Goal: Task Accomplishment & Management: Manage account settings

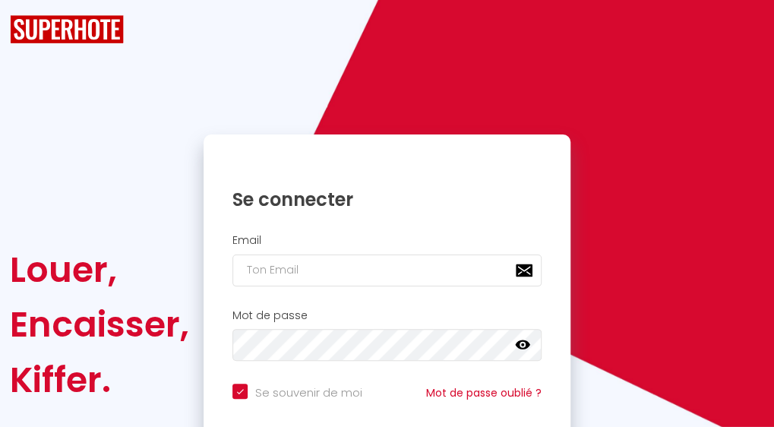
checkbox input "true"
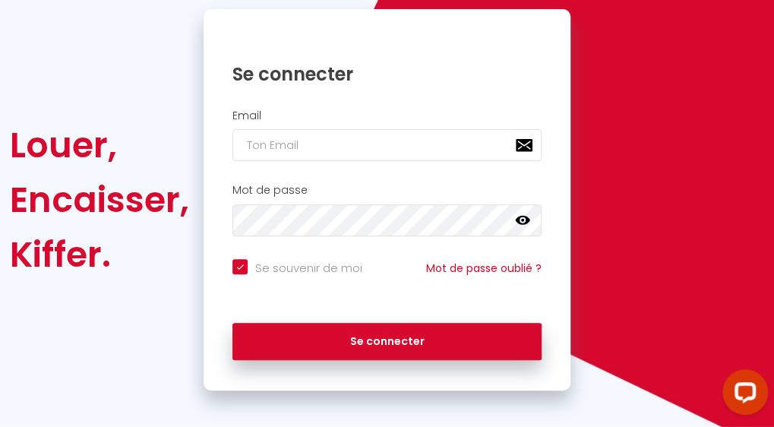
scroll to position [162, 0]
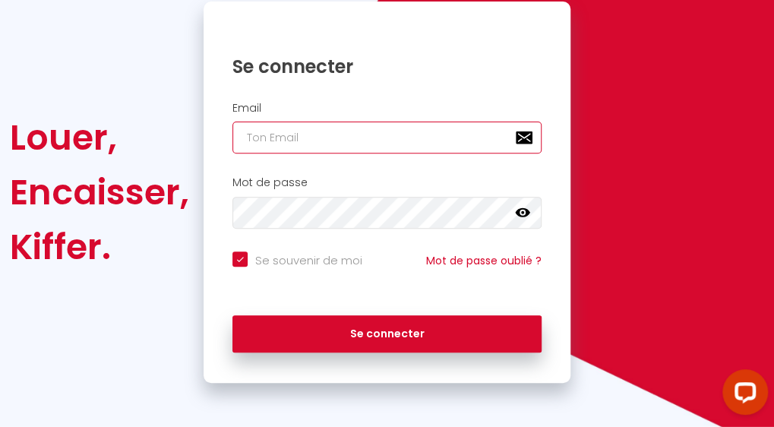
type input "[EMAIL_ADDRESS][DOMAIN_NAME]"
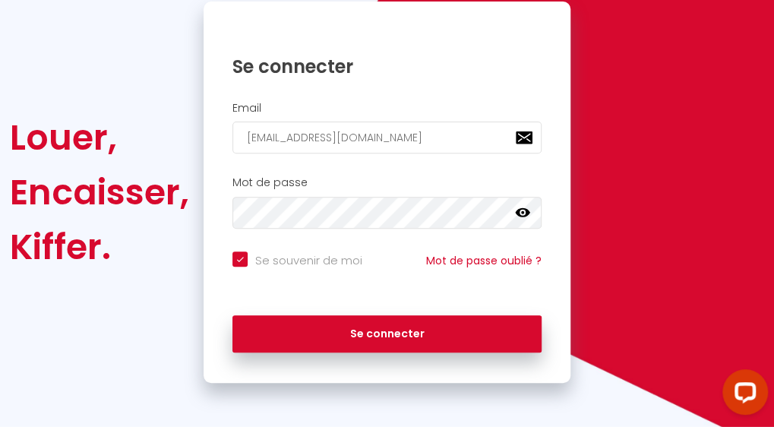
click at [528, 210] on icon at bounding box center [522, 212] width 15 height 9
click at [528, 210] on icon at bounding box center [522, 213] width 15 height 12
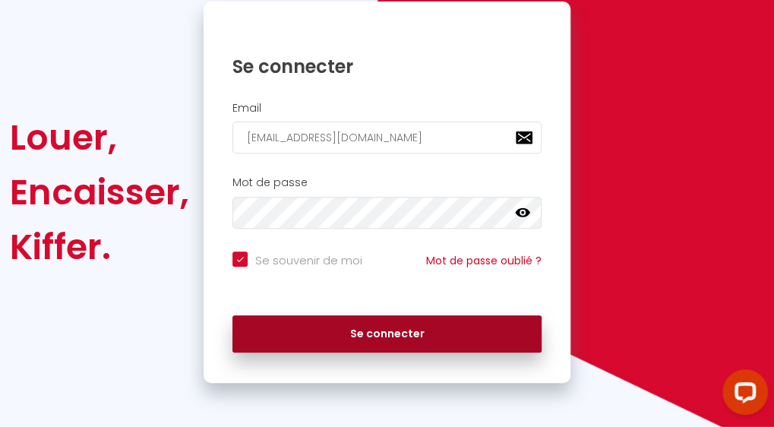
click at [448, 339] on button "Se connecter" at bounding box center [386, 334] width 309 height 38
checkbox input "true"
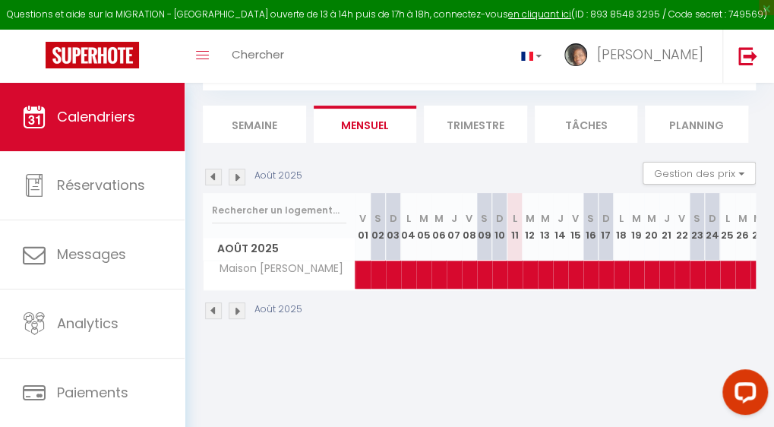
scroll to position [83, 0]
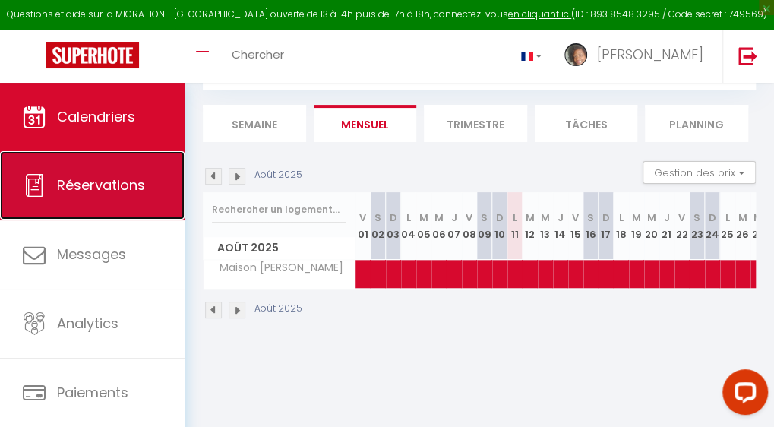
click at [94, 194] on span "Réservations" at bounding box center [101, 184] width 88 height 19
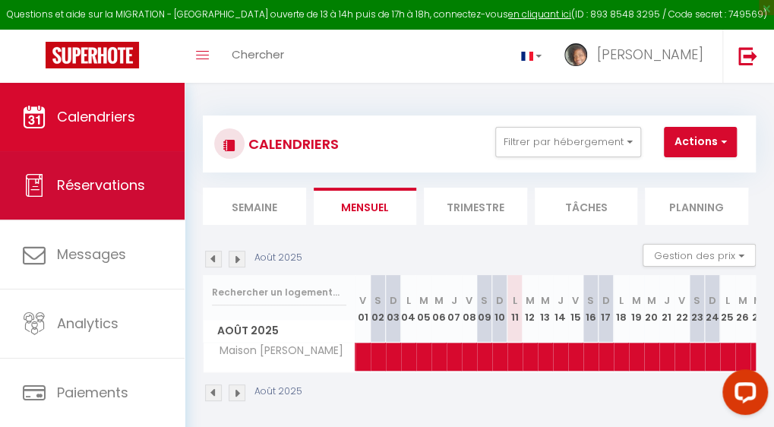
select select "not_cancelled"
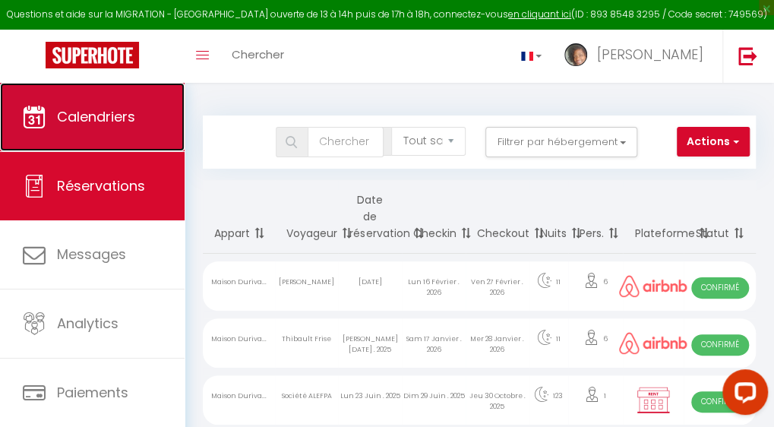
click at [76, 111] on span "Calendriers" at bounding box center [96, 116] width 78 height 19
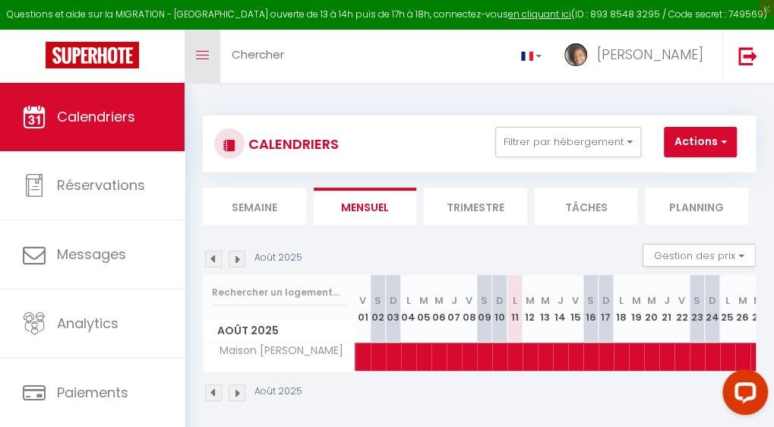
click at [208, 53] on icon "Toggle menubar" at bounding box center [202, 55] width 13 height 9
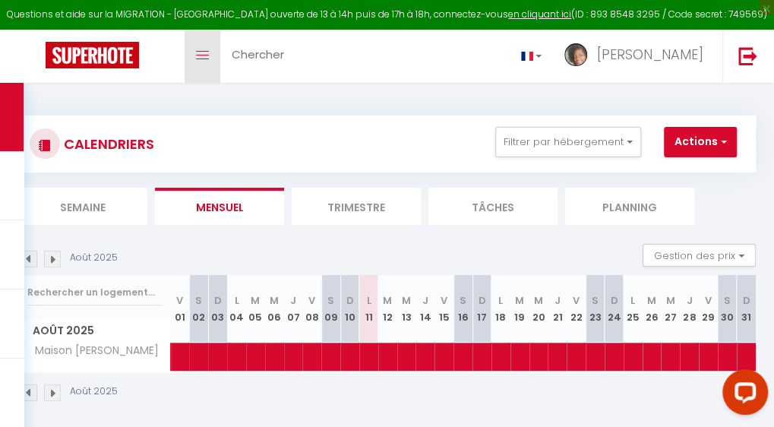
click at [208, 53] on icon "Toggle menubar" at bounding box center [202, 55] width 13 height 9
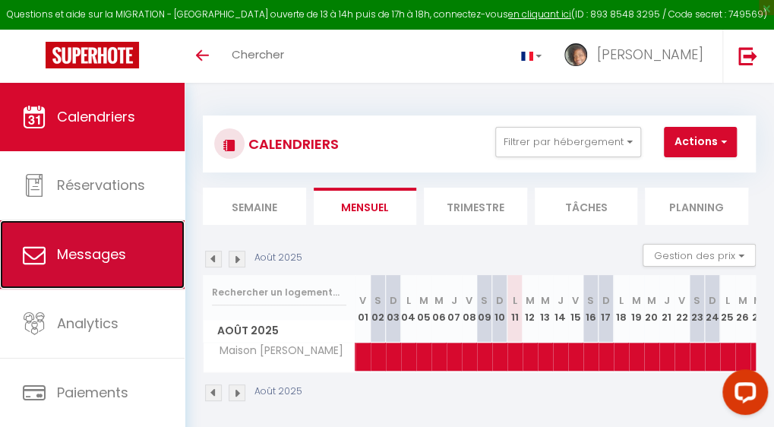
click at [90, 242] on link "Messages" at bounding box center [92, 254] width 185 height 68
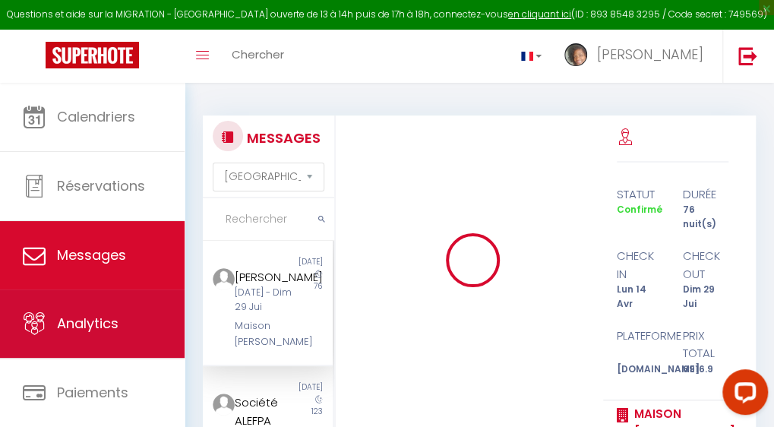
scroll to position [5983, 0]
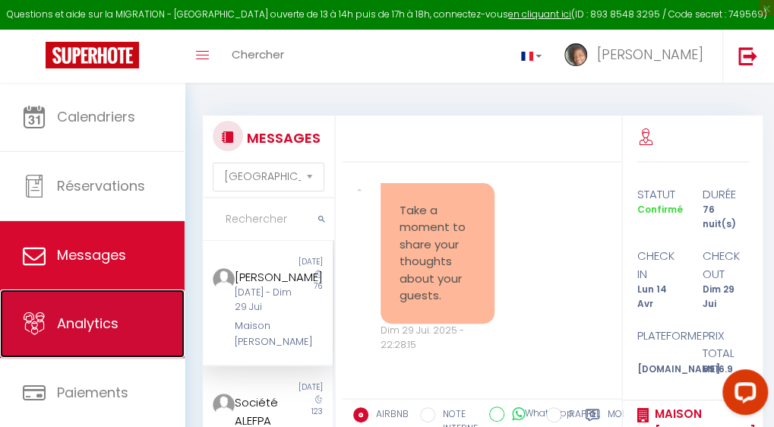
click at [113, 327] on span "Analytics" at bounding box center [88, 323] width 62 height 19
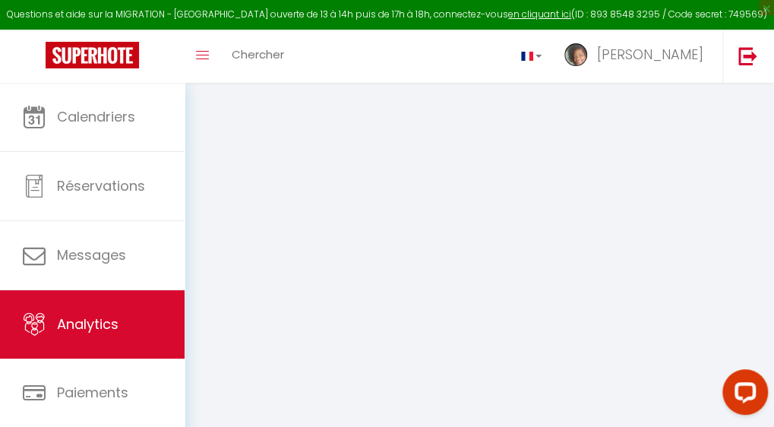
select select "2025"
select select "8"
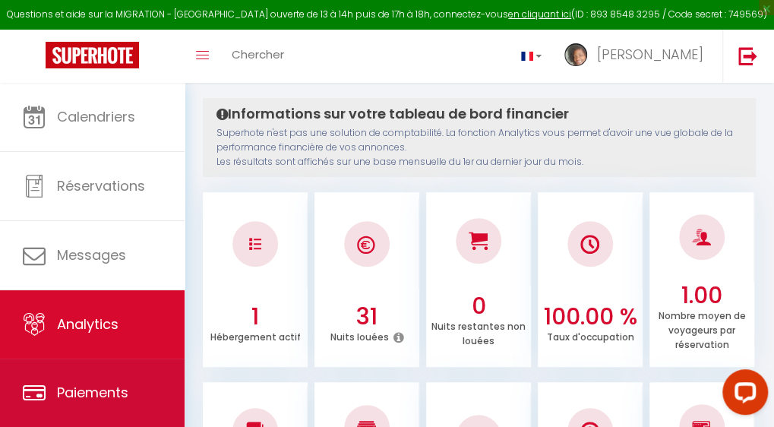
scroll to position [152, 0]
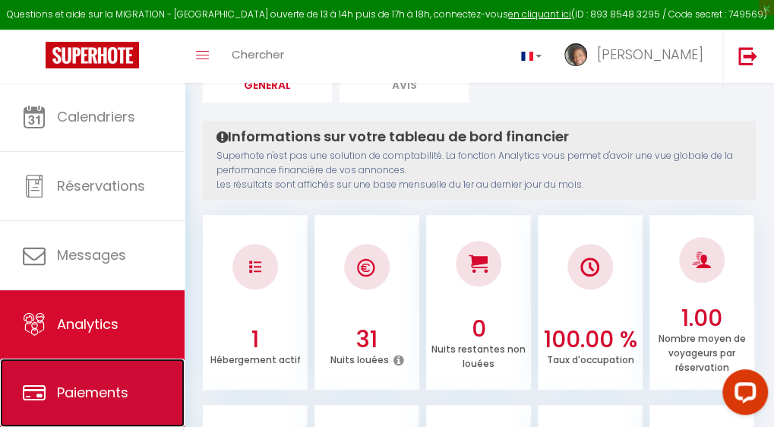
click at [100, 397] on span "Paiements" at bounding box center [92, 392] width 71 height 19
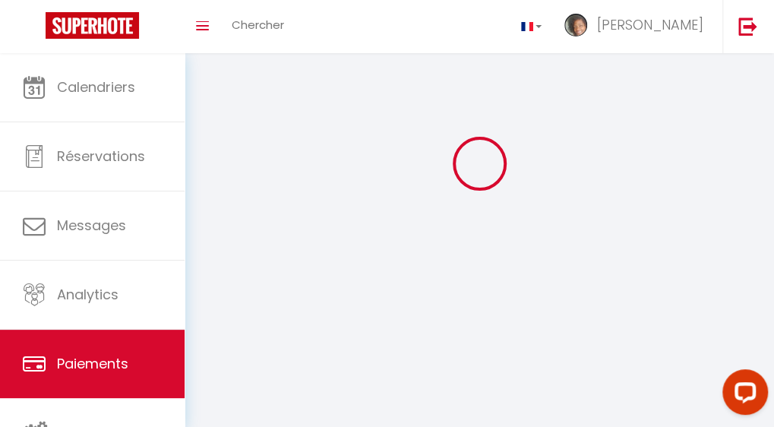
select select "2"
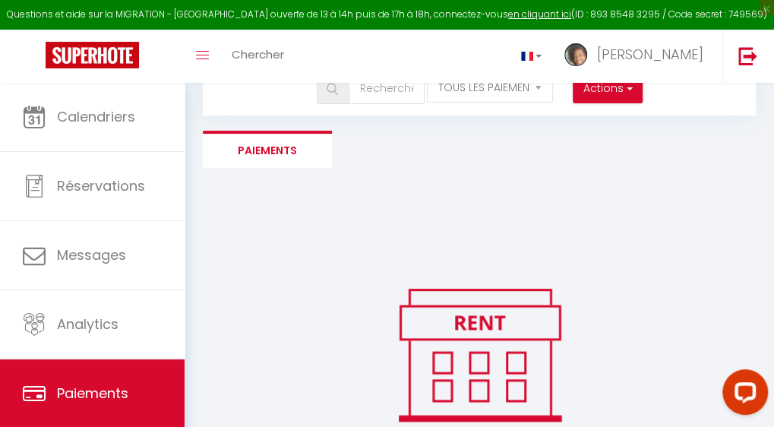
scroll to position [154, 0]
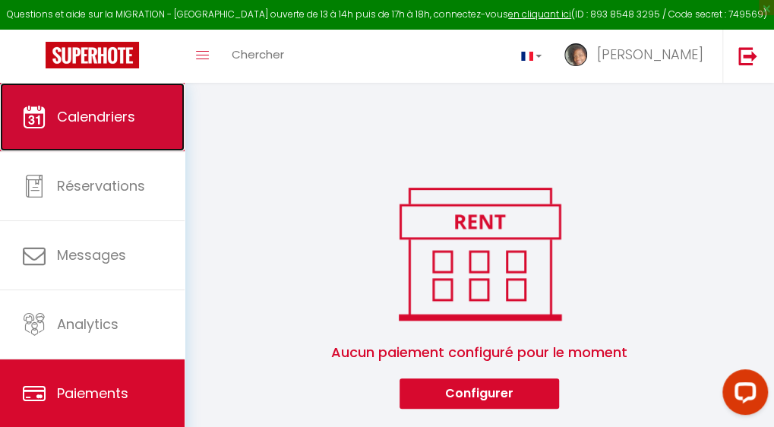
click at [79, 116] on span "Calendriers" at bounding box center [96, 116] width 78 height 19
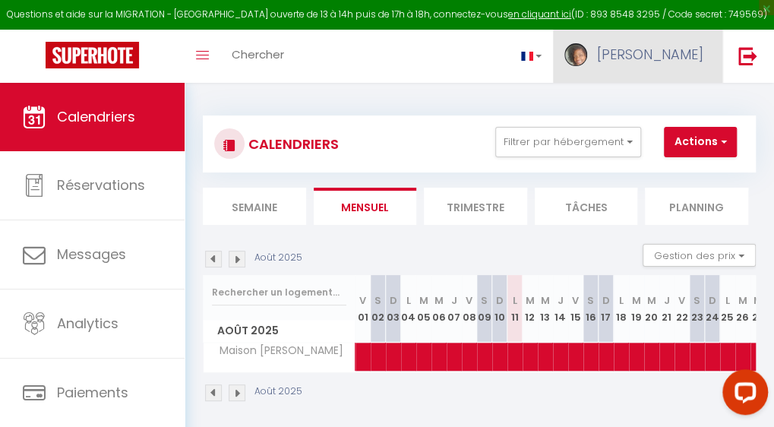
click at [667, 57] on span "[PERSON_NAME]" at bounding box center [650, 54] width 106 height 19
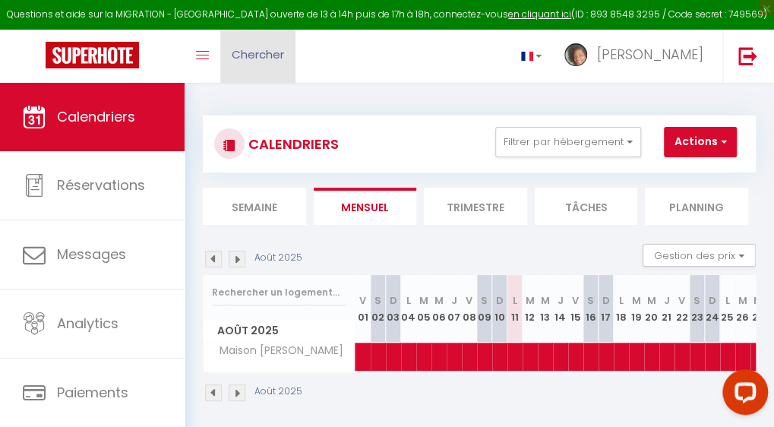
click at [243, 54] on span "Chercher" at bounding box center [258, 54] width 52 height 16
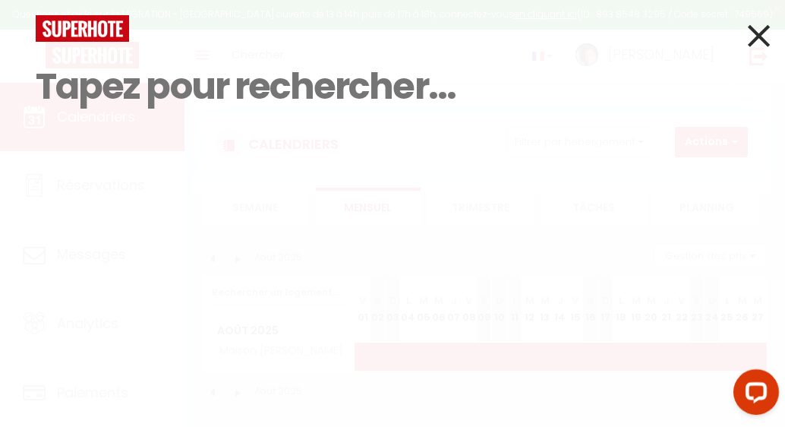
click at [754, 31] on icon at bounding box center [759, 36] width 22 height 38
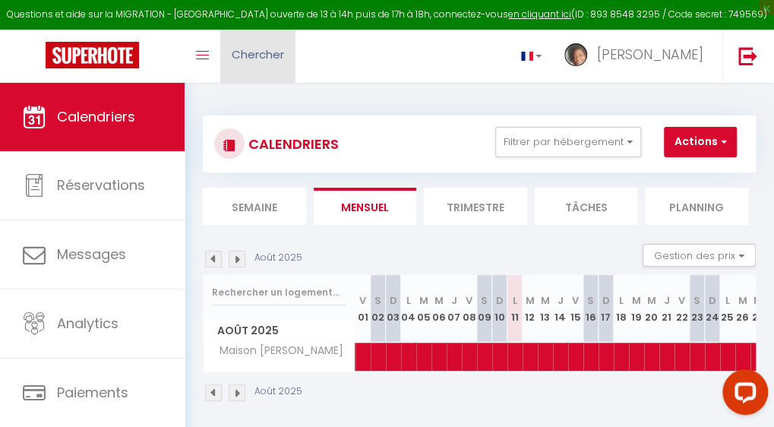
click at [273, 45] on link "Chercher" at bounding box center [257, 56] width 75 height 53
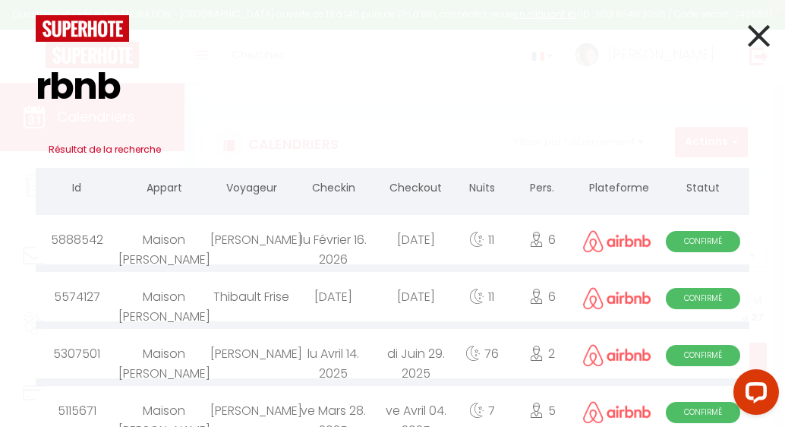
type input "rbnb"
click at [748, 39] on icon at bounding box center [759, 36] width 22 height 38
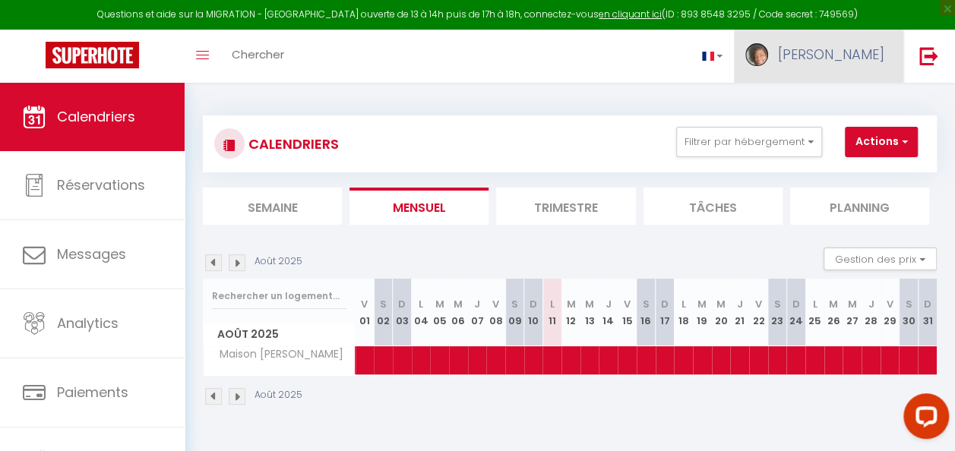
click at [785, 44] on link "[PERSON_NAME]" at bounding box center [818, 56] width 169 height 53
click at [785, 96] on link "Paramètres" at bounding box center [842, 106] width 112 height 26
select select "fr"
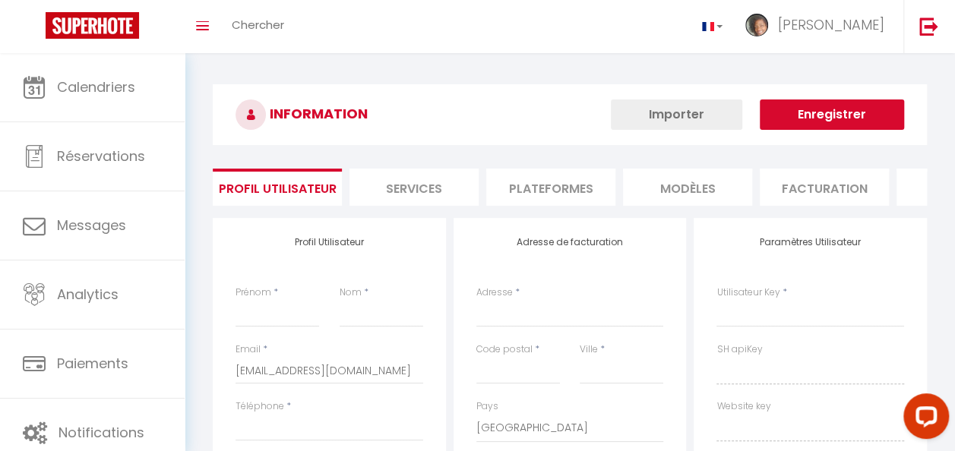
type input "[PERSON_NAME]"
type input "DOLOIR"
select select
select select "28"
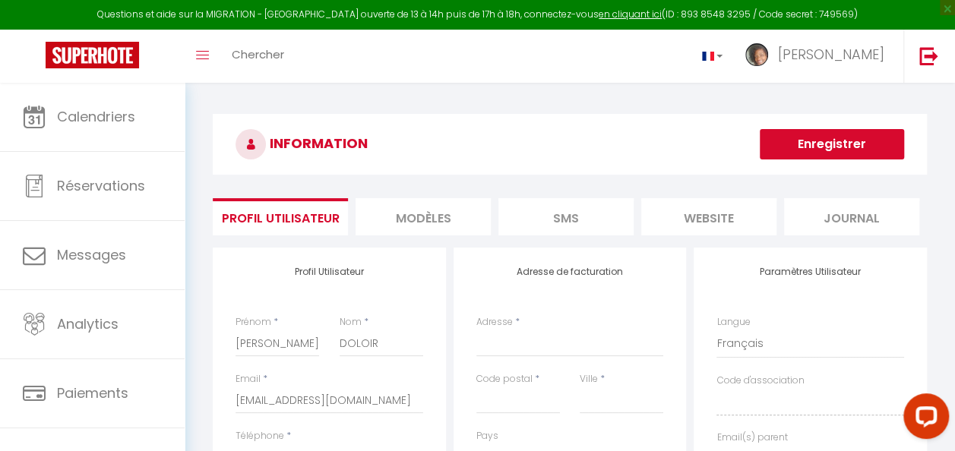
click at [452, 218] on li "MODÈLES" at bounding box center [422, 216] width 135 height 37
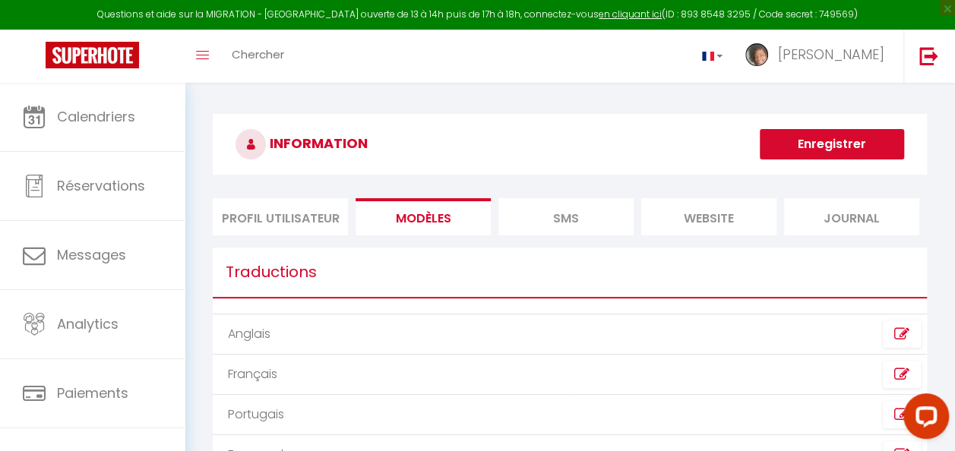
click at [587, 216] on li "SMS" at bounding box center [565, 216] width 135 height 37
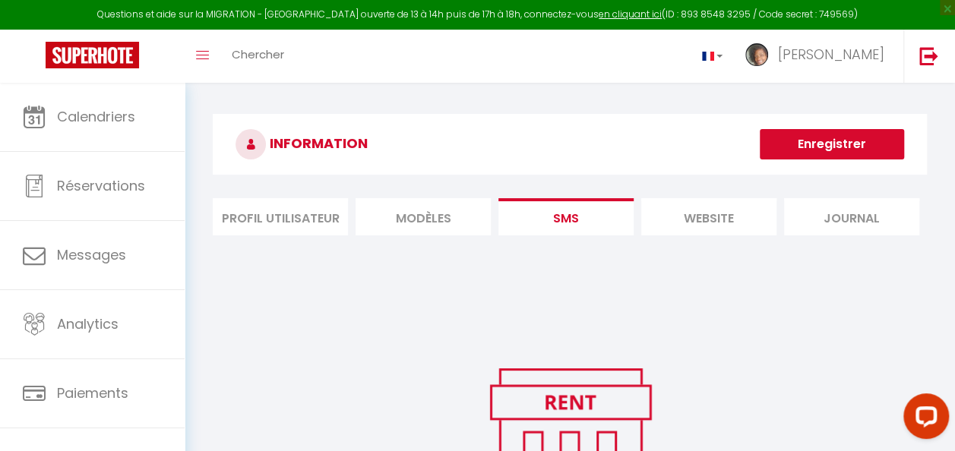
click at [714, 223] on li "website" at bounding box center [708, 216] width 135 height 37
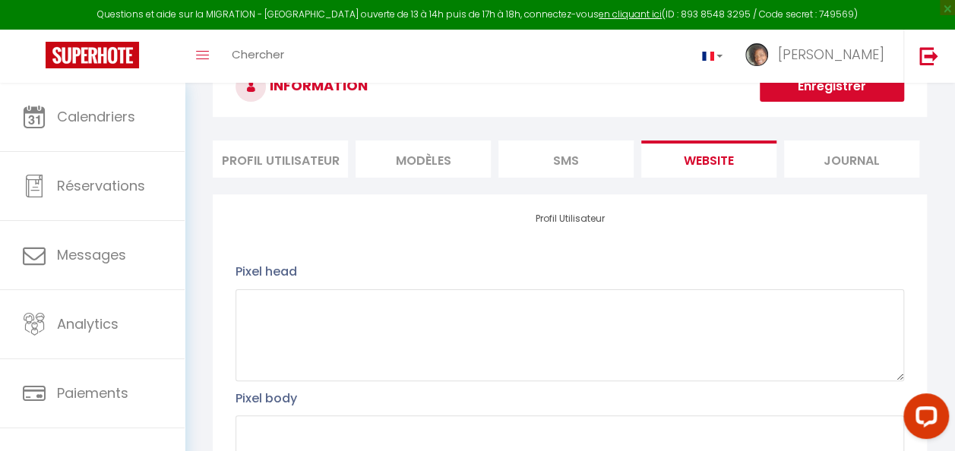
scroll to position [58, 0]
click at [785, 153] on li "Journal" at bounding box center [851, 159] width 135 height 37
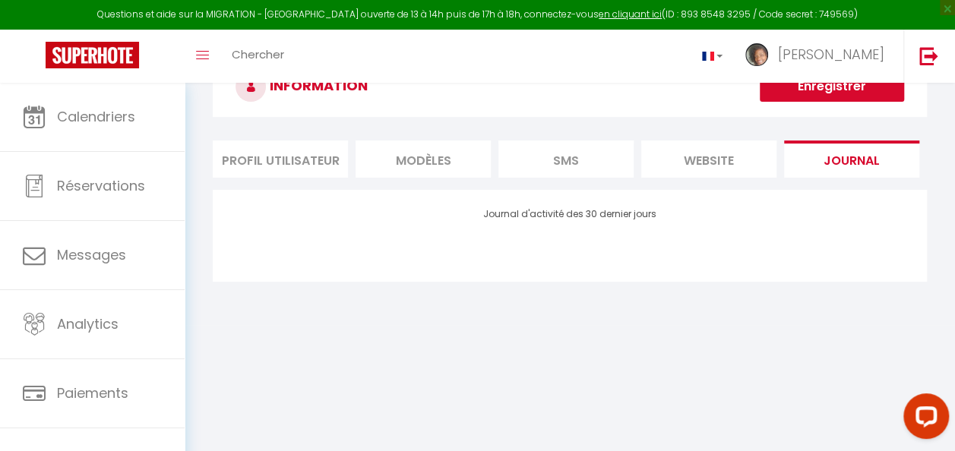
click at [325, 163] on li "Profil Utilisateur" at bounding box center [280, 159] width 135 height 37
select select
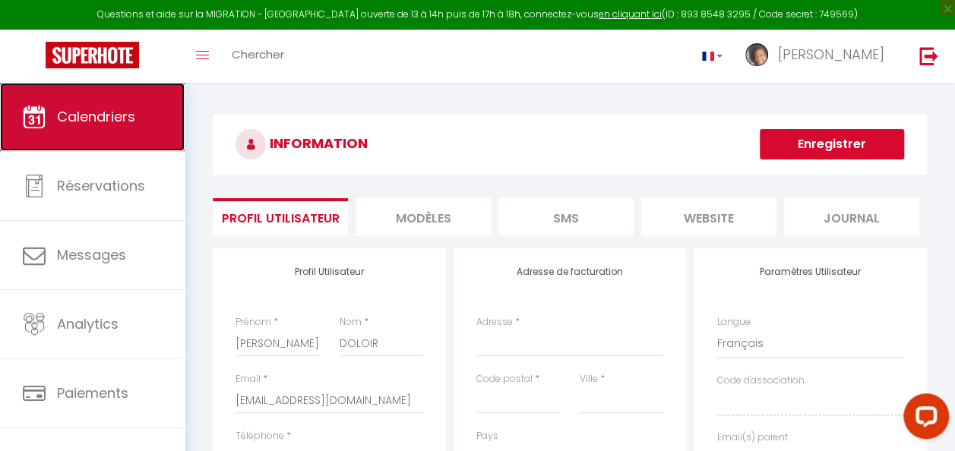
click at [81, 138] on link "Calendriers" at bounding box center [92, 117] width 185 height 68
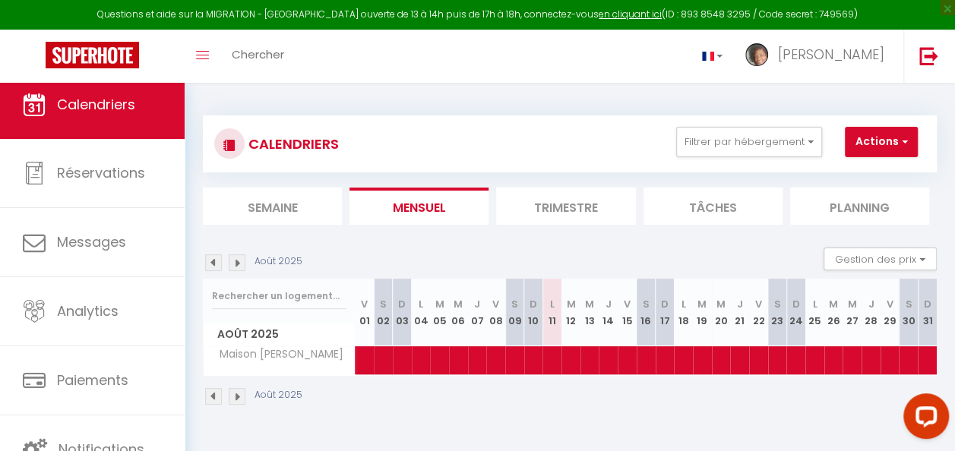
scroll to position [83, 0]
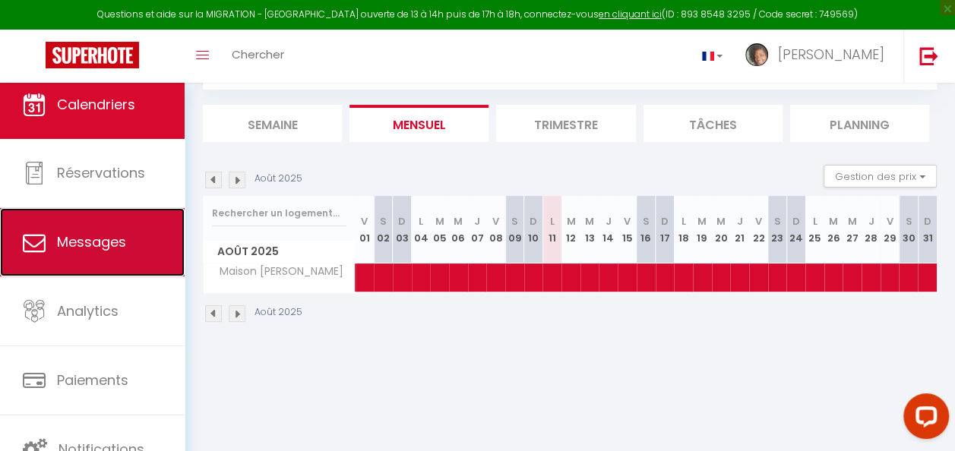
click at [100, 240] on span "Messages" at bounding box center [91, 241] width 69 height 19
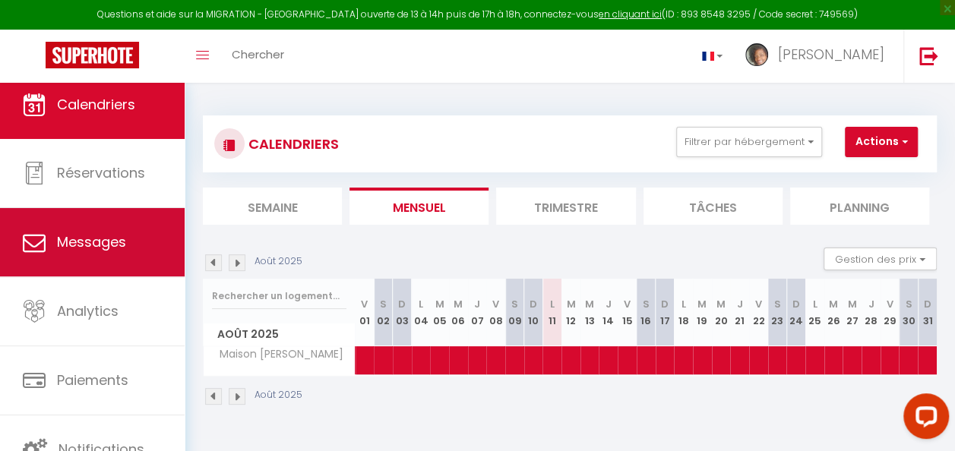
select select "message"
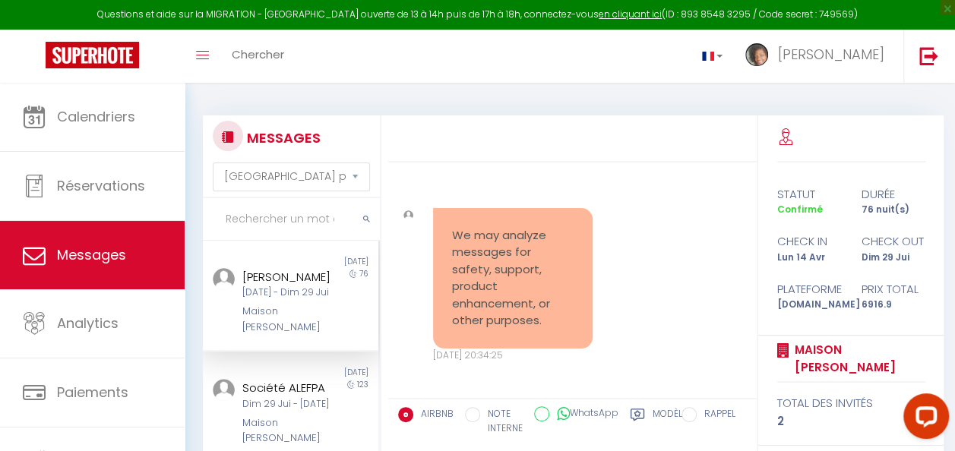
scroll to position [4072, 0]
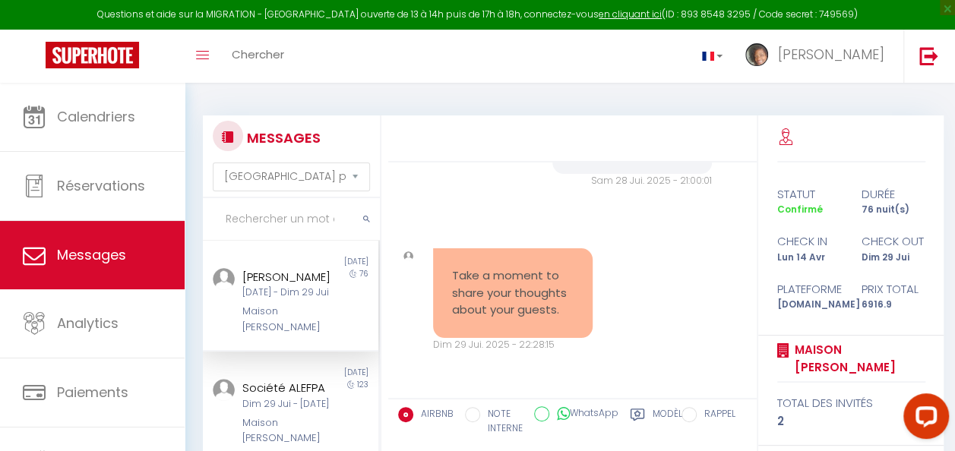
select select
select select "28"
select select "fr"
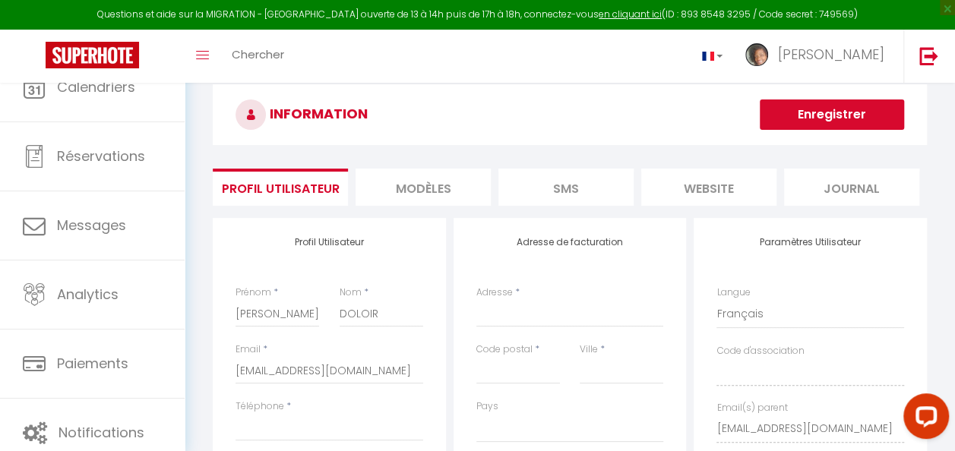
select select
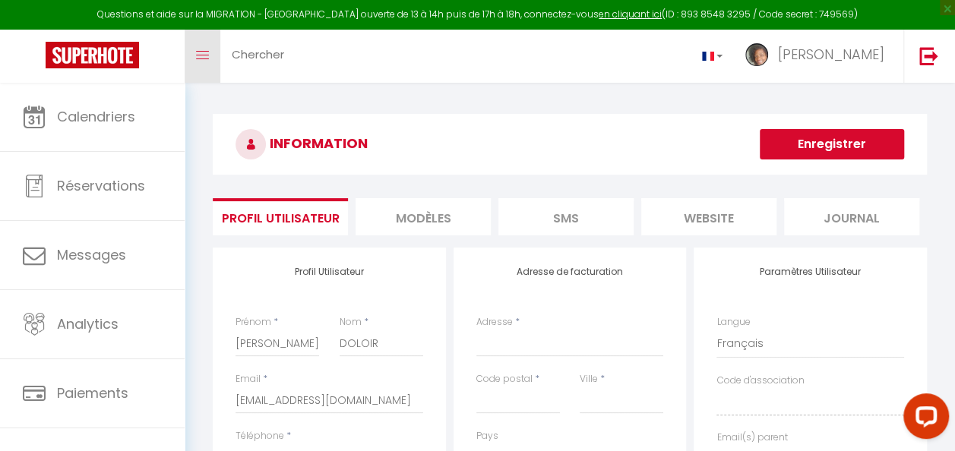
click at [202, 47] on link "Toggle menubar" at bounding box center [203, 56] width 36 height 53
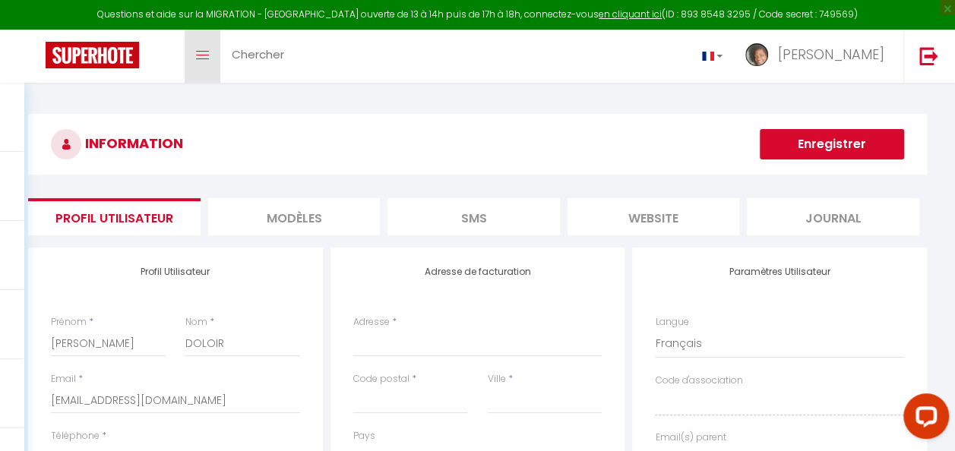
click at [202, 47] on link "Toggle menubar" at bounding box center [203, 56] width 36 height 53
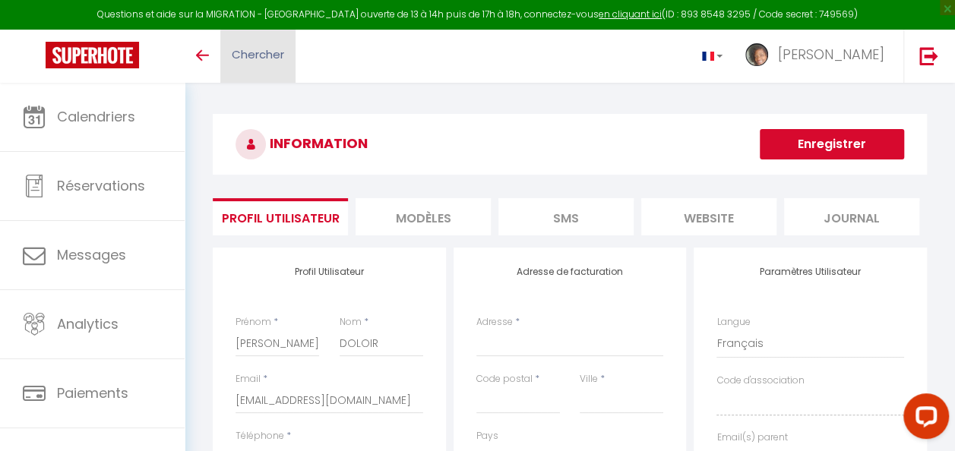
click at [276, 55] on span "Chercher" at bounding box center [258, 54] width 52 height 16
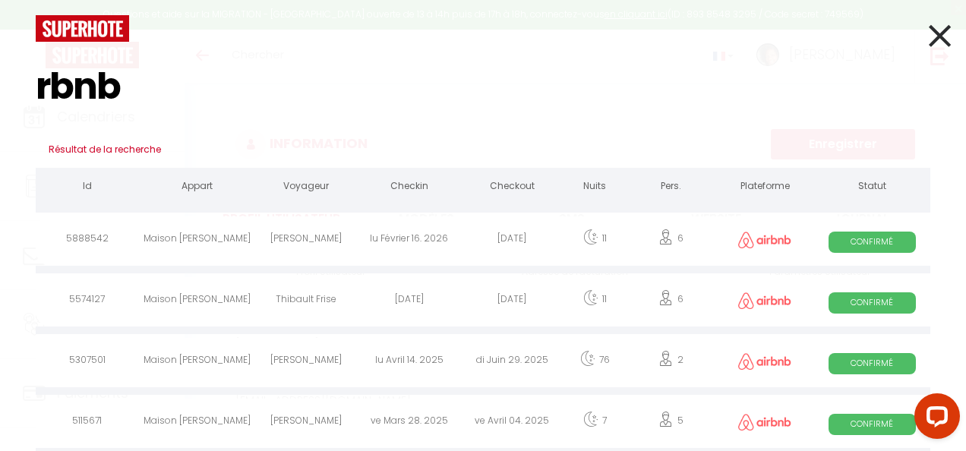
type input "rbnb"
click at [785, 30] on icon at bounding box center [940, 36] width 22 height 38
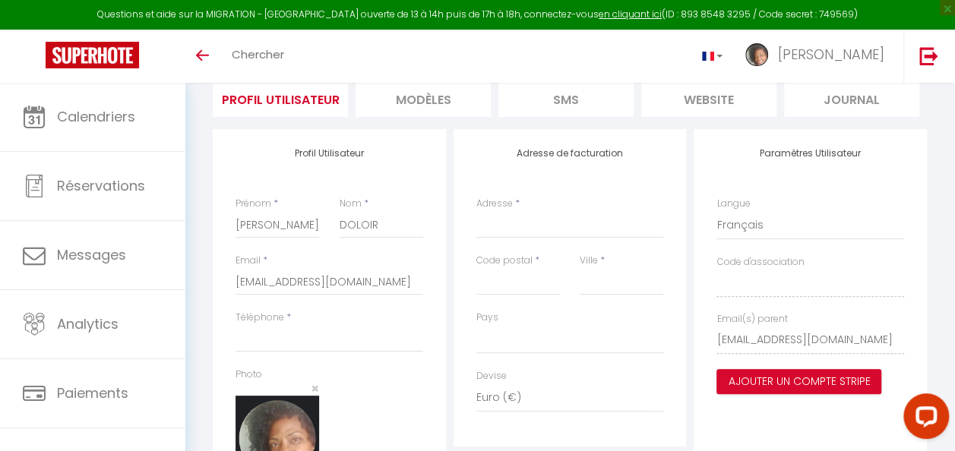
scroll to position [254, 0]
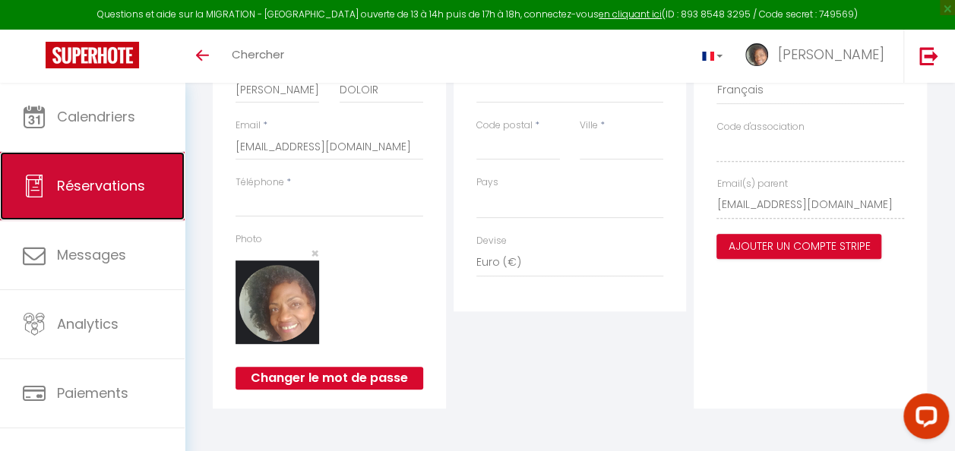
click at [115, 185] on span "Réservations" at bounding box center [101, 185] width 88 height 19
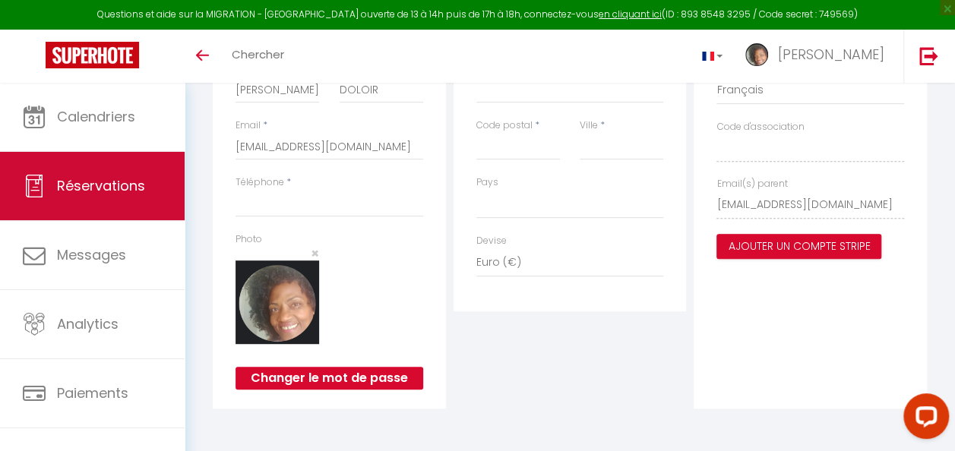
select select "not_cancelled"
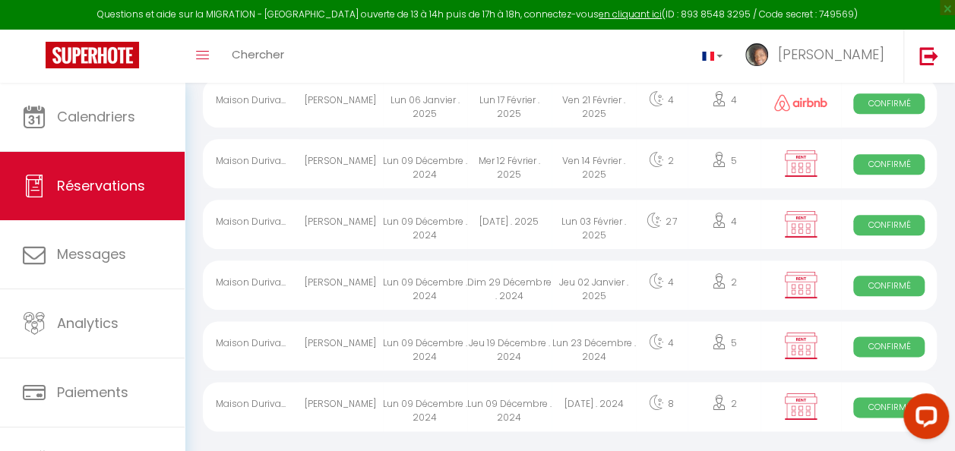
scroll to position [782, 0]
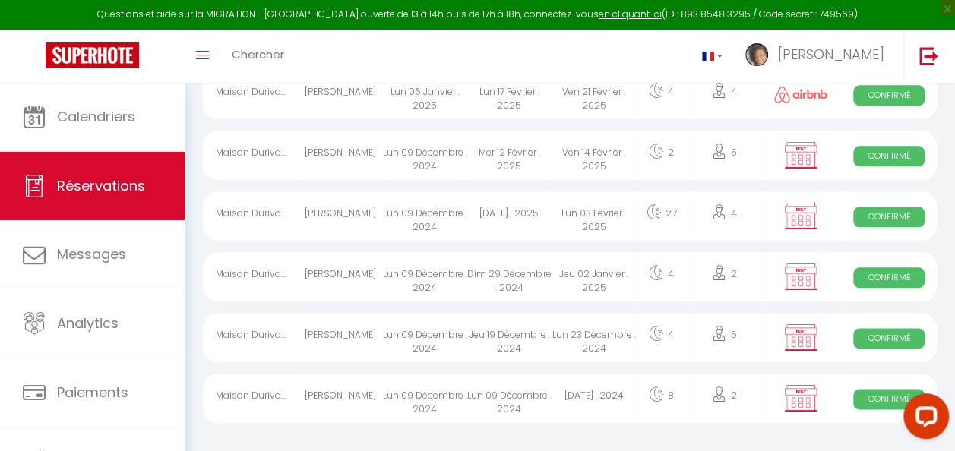
click at [249, 262] on div "Maison Duriva..." at bounding box center [251, 276] width 96 height 49
select select "OK"
select select "KO"
select select "0"
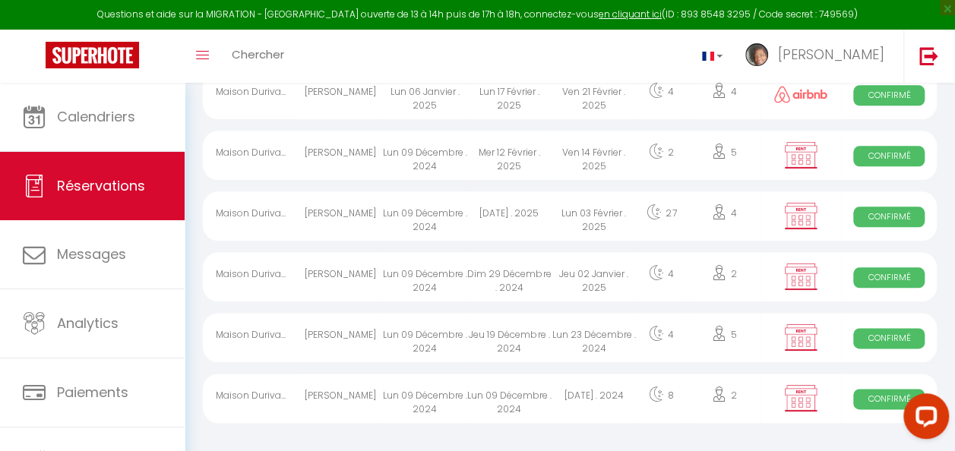
select select "1"
select select
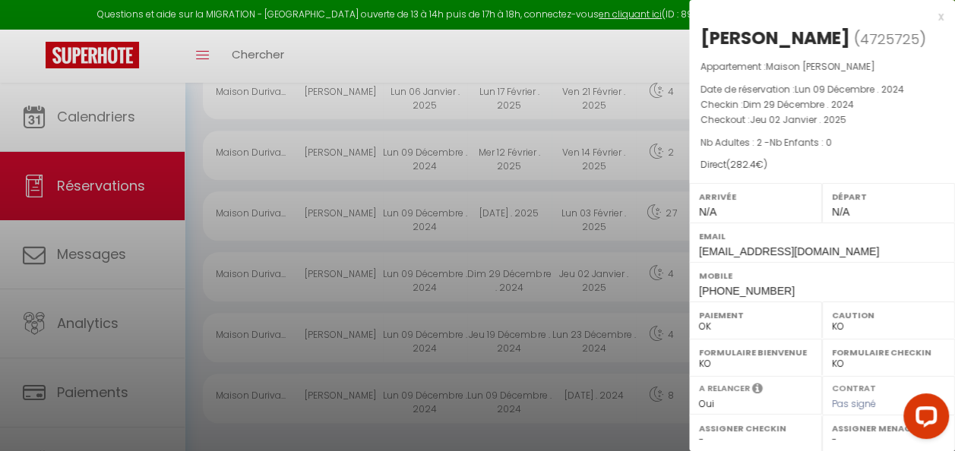
click at [164, 67] on div at bounding box center [477, 225] width 955 height 451
